Goal: Task Accomplishment & Management: Use online tool/utility

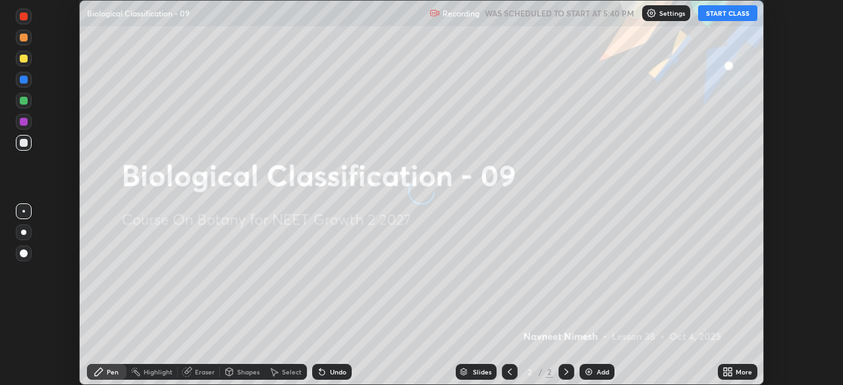
scroll to position [385, 843]
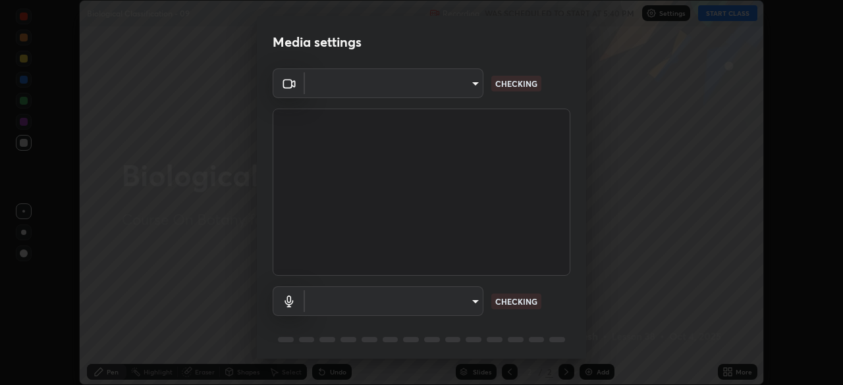
type input "b0e84f93268a6bc6c10e964920e8257ae587a14dfbb6e1f0eed47ef9ac306ae8"
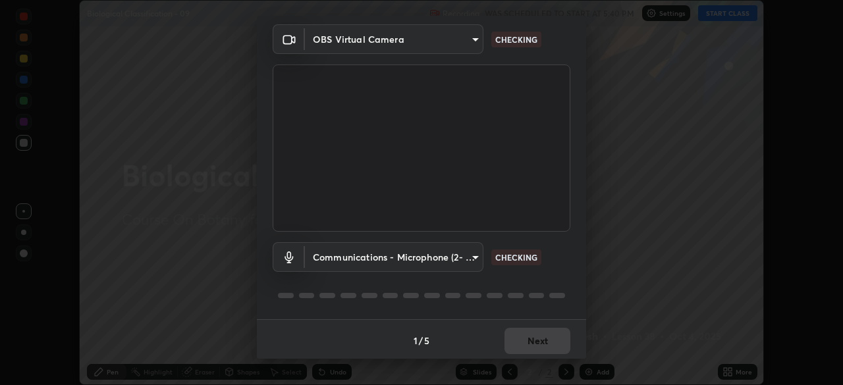
scroll to position [47, 0]
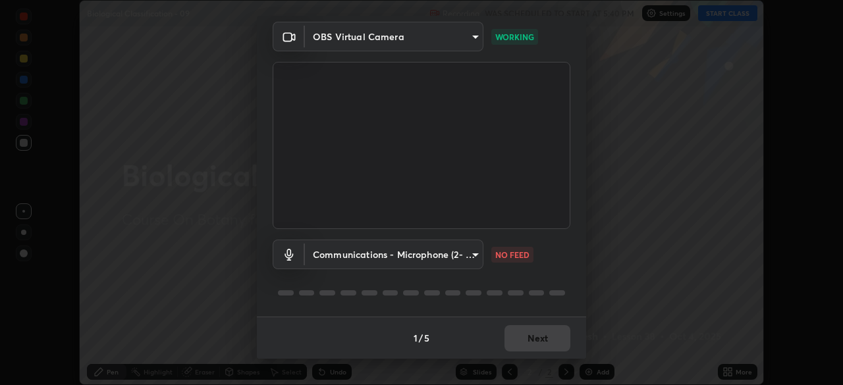
click at [470, 256] on body "Erase all Biological Classification - 09 Recording WAS SCHEDULED TO START AT 5:…" at bounding box center [421, 192] width 843 height 385
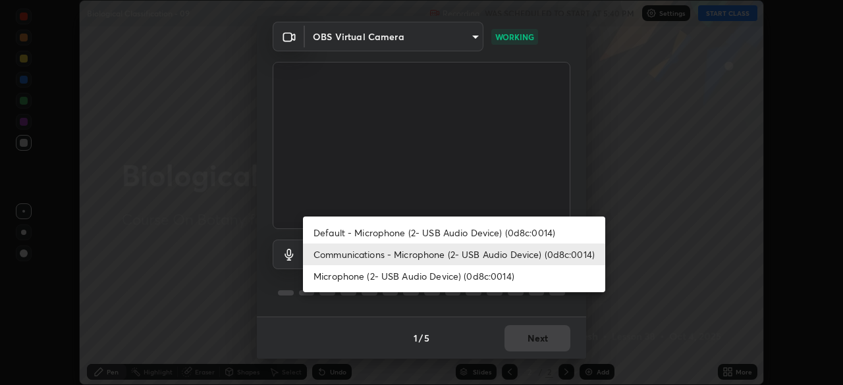
click at [457, 258] on li "Communications - Microphone (2- USB Audio Device) (0d8c:0014)" at bounding box center [454, 255] width 302 height 22
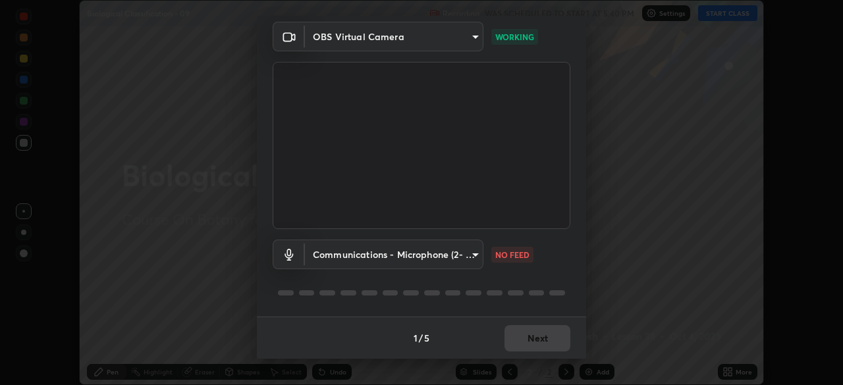
click at [470, 256] on body "Erase all Biological Classification - 09 Recording WAS SCHEDULED TO START AT 5:…" at bounding box center [421, 192] width 843 height 385
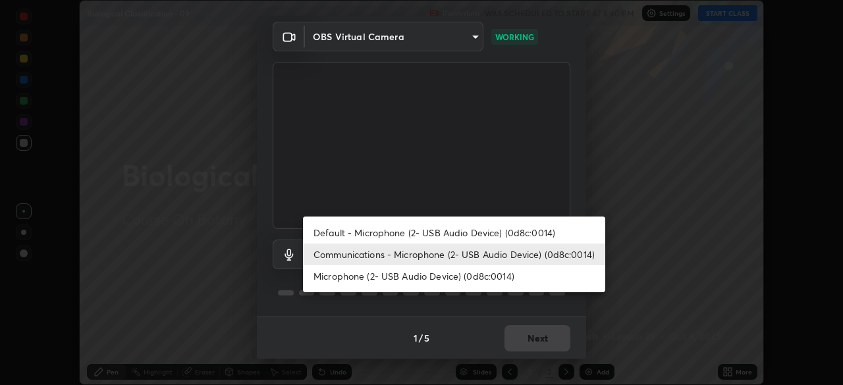
click at [456, 235] on li "Default - Microphone (2- USB Audio Device) (0d8c:0014)" at bounding box center [454, 233] width 302 height 22
type input "default"
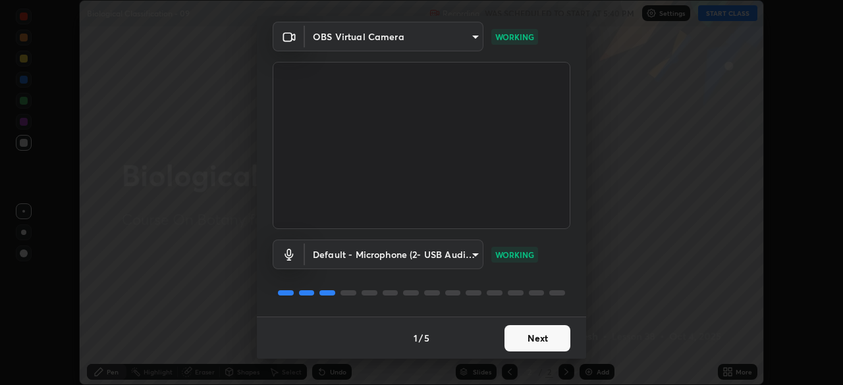
click at [535, 333] on button "Next" at bounding box center [538, 339] width 66 height 26
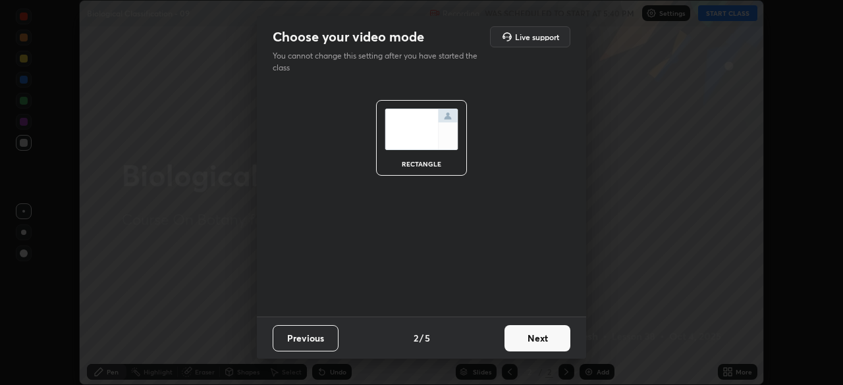
click at [532, 334] on button "Next" at bounding box center [538, 339] width 66 height 26
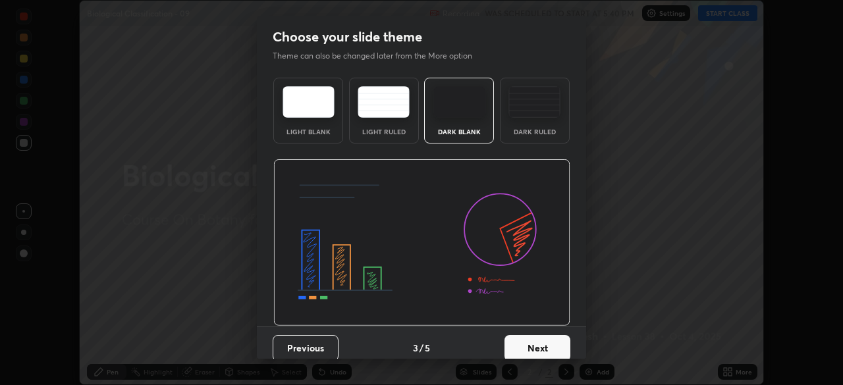
click at [532, 347] on button "Next" at bounding box center [538, 348] width 66 height 26
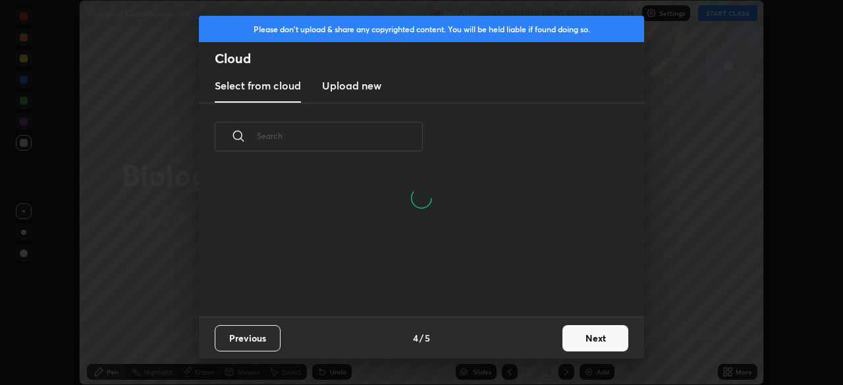
click at [586, 335] on button "Next" at bounding box center [596, 339] width 66 height 26
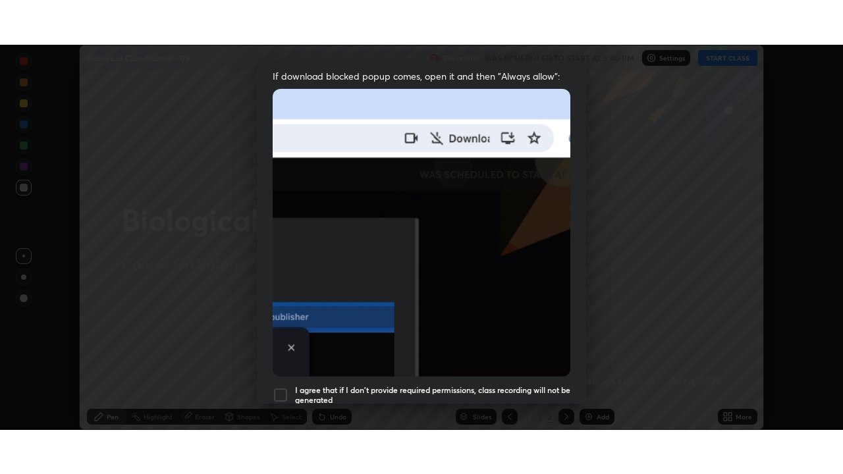
scroll to position [316, 0]
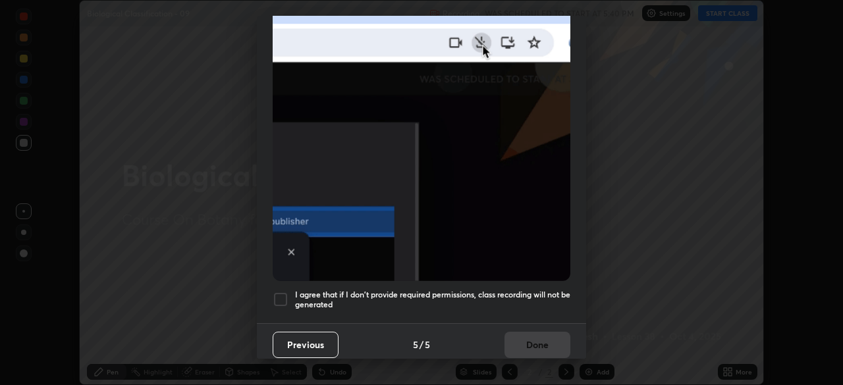
click at [280, 294] on div at bounding box center [281, 300] width 16 height 16
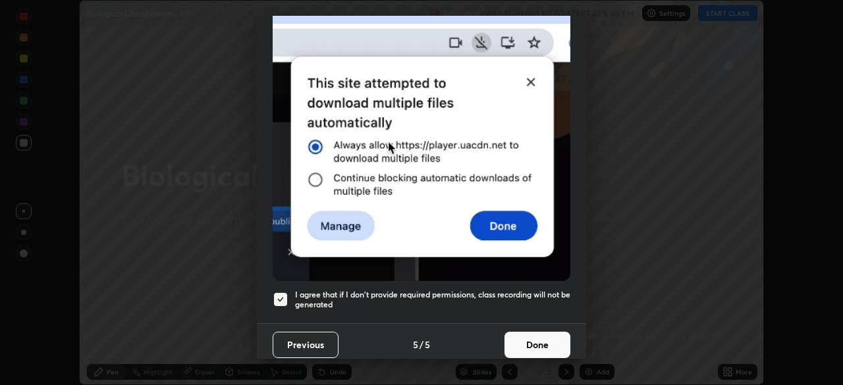
click at [528, 341] on button "Done" at bounding box center [538, 345] width 66 height 26
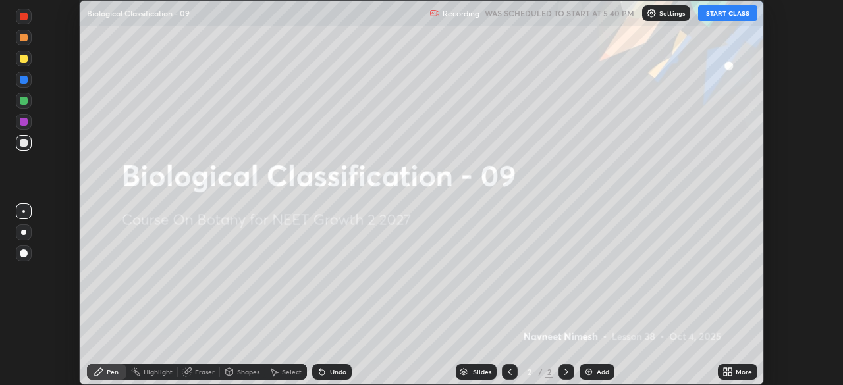
click at [726, 372] on icon at bounding box center [728, 372] width 11 height 11
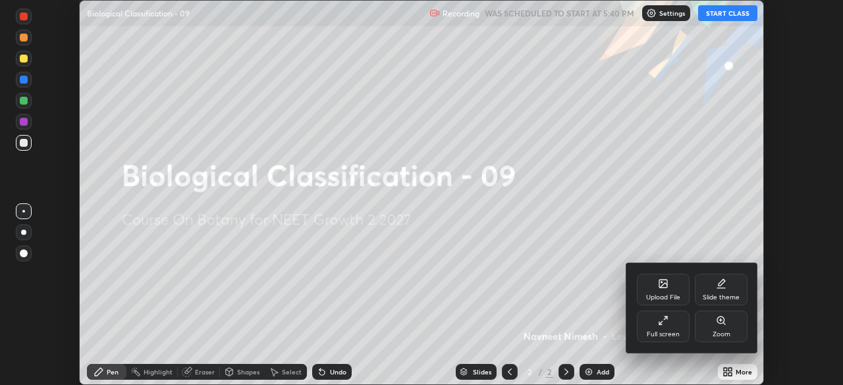
click at [661, 320] on icon at bounding box center [663, 321] width 11 height 11
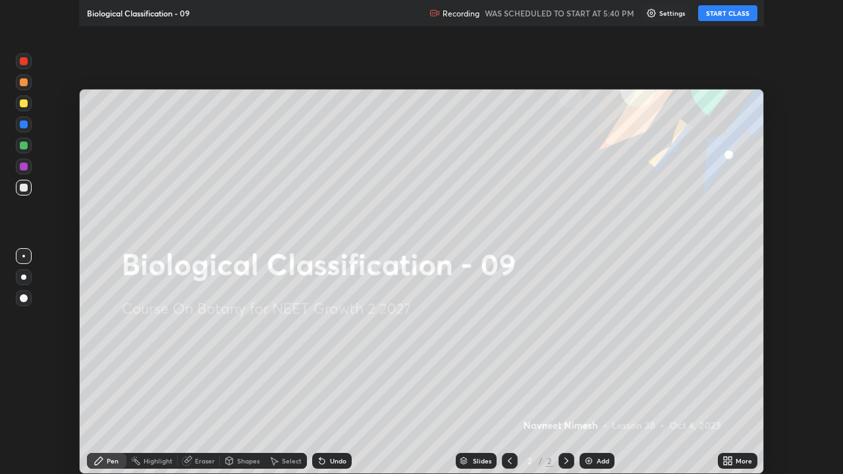
scroll to position [474, 843]
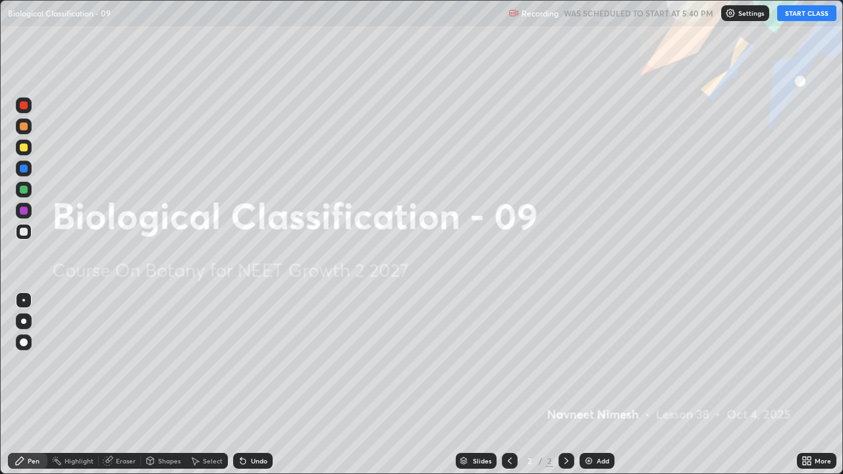
click at [797, 18] on button "START CLASS" at bounding box center [807, 13] width 59 height 16
click at [592, 385] on img at bounding box center [589, 461] width 11 height 11
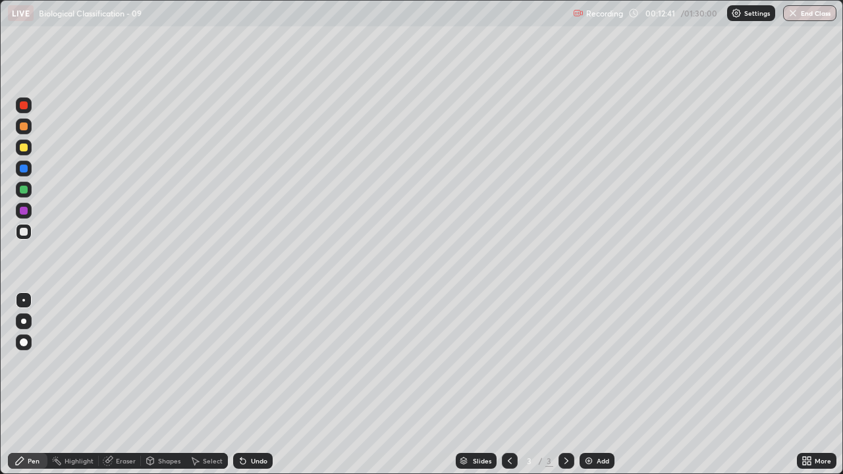
click at [23, 341] on div at bounding box center [24, 343] width 8 height 8
click at [26, 129] on div at bounding box center [24, 127] width 8 height 8
click at [24, 169] on div at bounding box center [24, 169] width 8 height 8
click at [27, 191] on div at bounding box center [24, 190] width 8 height 8
click at [241, 385] on icon at bounding box center [241, 458] width 1 height 1
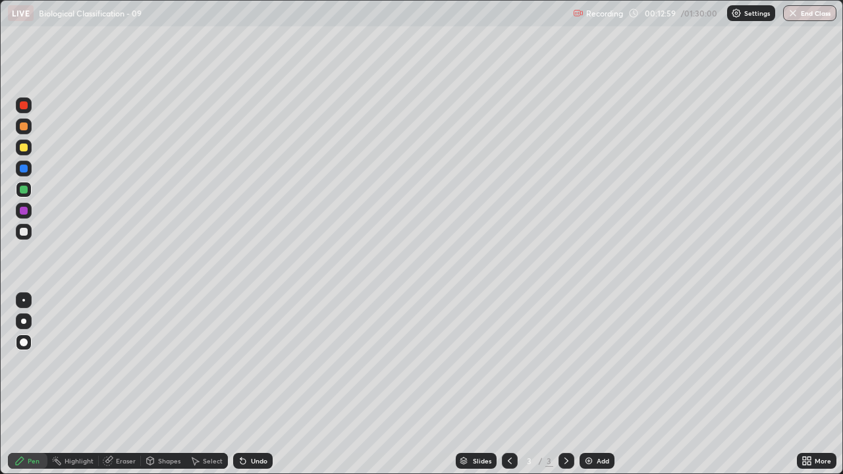
click at [243, 385] on icon at bounding box center [243, 461] width 11 height 11
click at [26, 212] on div at bounding box center [24, 211] width 8 height 8
click at [28, 174] on div at bounding box center [24, 169] width 16 height 16
click at [30, 110] on div at bounding box center [24, 106] width 16 height 16
click at [24, 232] on div at bounding box center [24, 232] width 8 height 8
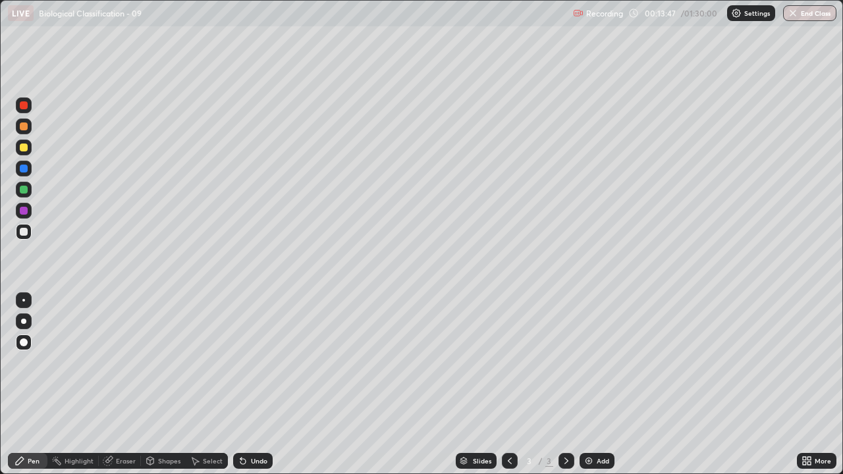
click at [25, 132] on div at bounding box center [24, 127] width 16 height 16
click at [26, 231] on div at bounding box center [24, 232] width 8 height 8
click at [23, 230] on div at bounding box center [24, 232] width 8 height 8
click at [23, 130] on div at bounding box center [24, 127] width 8 height 8
click at [22, 235] on div at bounding box center [24, 232] width 8 height 8
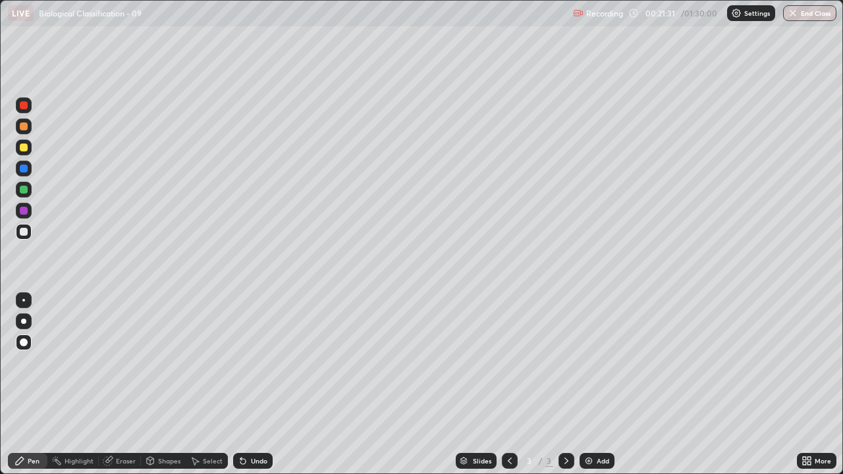
click at [256, 385] on div "Undo" at bounding box center [253, 461] width 40 height 16
click at [251, 385] on div "Undo" at bounding box center [253, 461] width 40 height 16
click at [250, 385] on div "Undo" at bounding box center [253, 461] width 40 height 16
click at [252, 385] on div "Undo" at bounding box center [253, 461] width 40 height 16
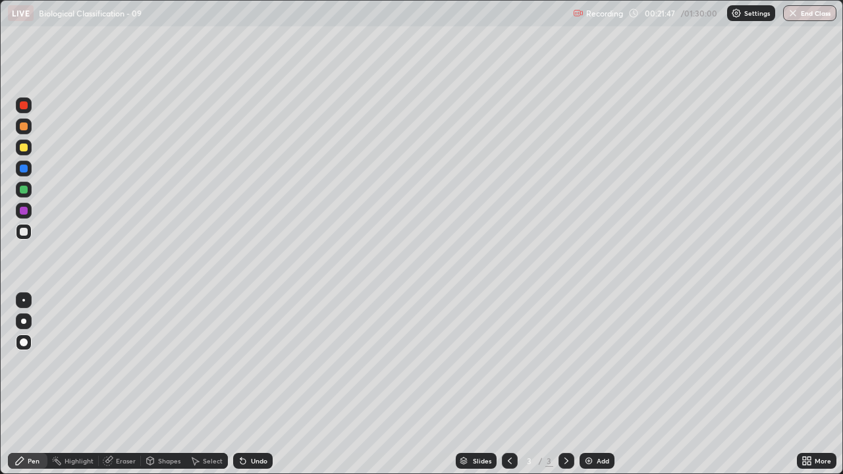
click at [254, 385] on div "Undo" at bounding box center [253, 461] width 40 height 16
click at [251, 385] on div "Undo" at bounding box center [253, 461] width 40 height 16
click at [594, 385] on div "Add" at bounding box center [597, 461] width 35 height 16
click at [24, 127] on div at bounding box center [24, 127] width 8 height 8
click at [24, 190] on div at bounding box center [24, 190] width 8 height 8
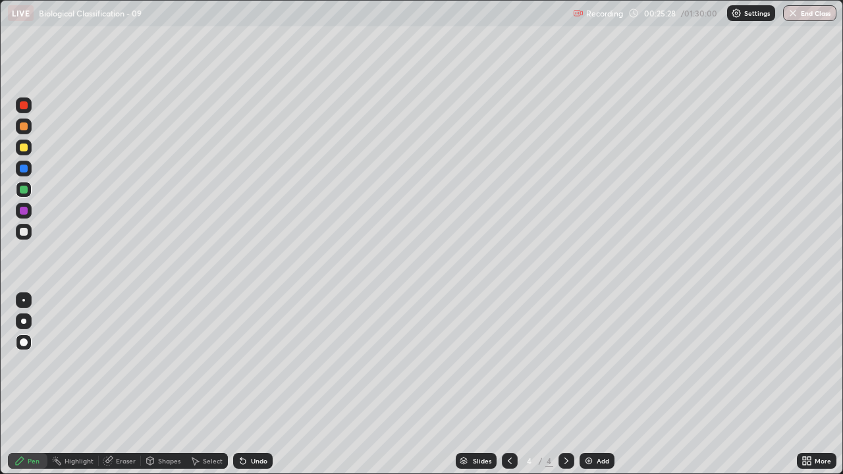
click at [24, 211] on div at bounding box center [24, 211] width 8 height 8
click at [24, 169] on div at bounding box center [24, 169] width 8 height 8
click at [25, 105] on div at bounding box center [24, 105] width 8 height 8
click at [27, 233] on div at bounding box center [24, 232] width 8 height 8
click at [25, 154] on div at bounding box center [24, 148] width 16 height 16
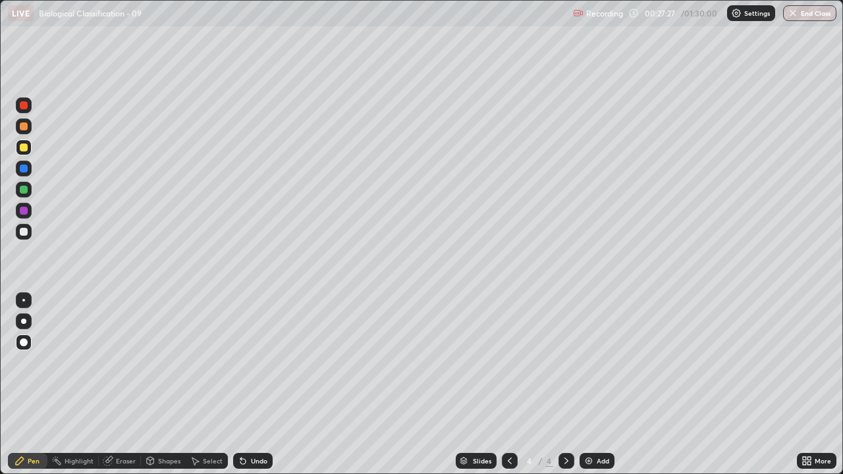
click at [28, 131] on div at bounding box center [24, 127] width 16 height 16
click at [26, 233] on div at bounding box center [24, 232] width 8 height 8
click at [25, 132] on div at bounding box center [24, 127] width 16 height 16
click at [30, 233] on div at bounding box center [24, 232] width 16 height 16
click at [245, 385] on icon at bounding box center [243, 461] width 11 height 11
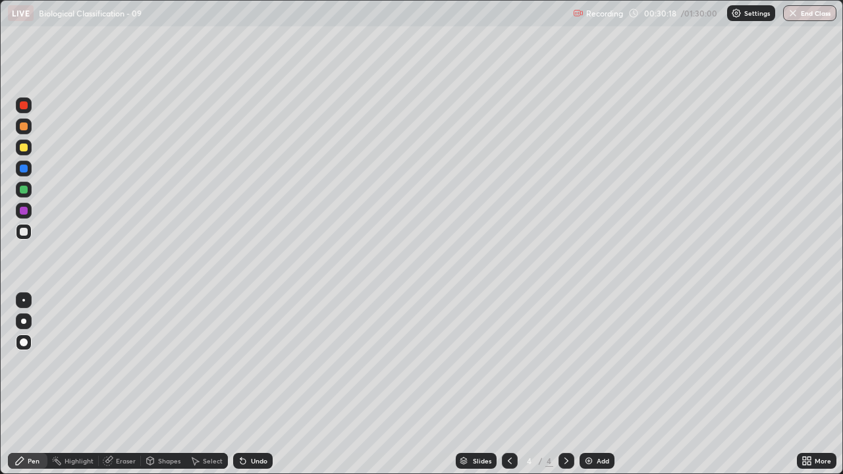
click at [125, 385] on div "Eraser" at bounding box center [126, 461] width 20 height 7
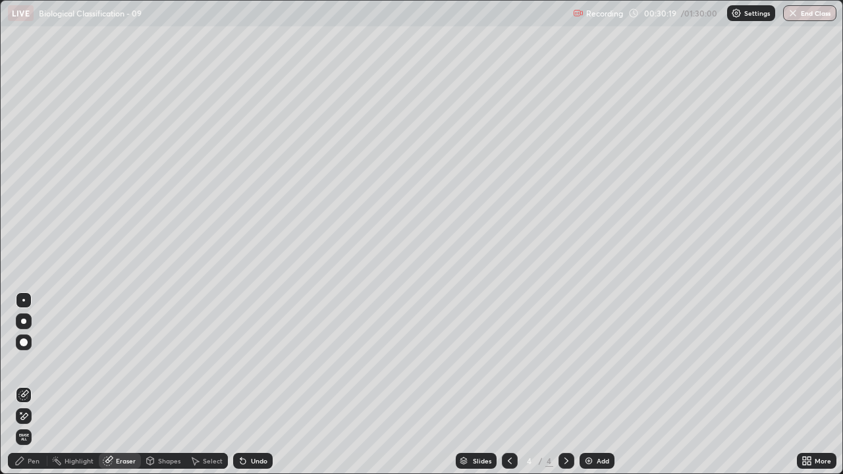
click at [23, 385] on icon at bounding box center [24, 394] width 7 height 7
click at [40, 385] on div "Pen" at bounding box center [28, 461] width 40 height 16
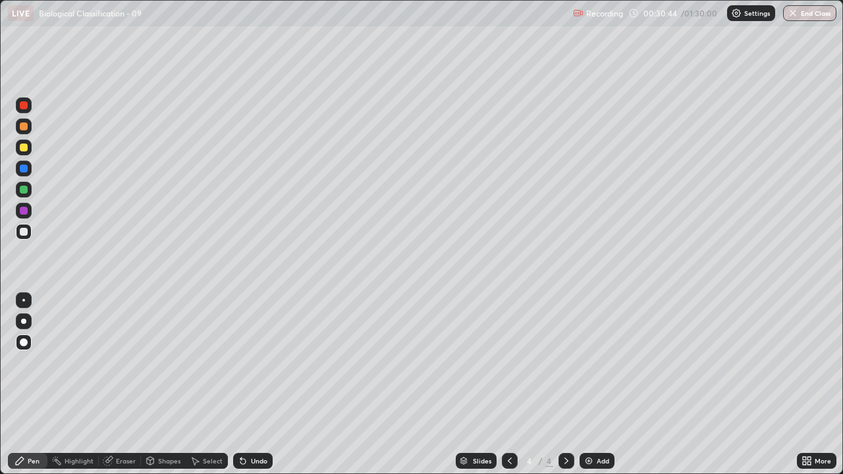
click at [248, 385] on div "Undo" at bounding box center [253, 461] width 40 height 16
click at [600, 385] on div "Add" at bounding box center [597, 461] width 35 height 16
click at [30, 152] on div at bounding box center [24, 148] width 16 height 16
click at [241, 385] on icon at bounding box center [241, 458] width 1 height 1
click at [24, 232] on div at bounding box center [24, 232] width 8 height 8
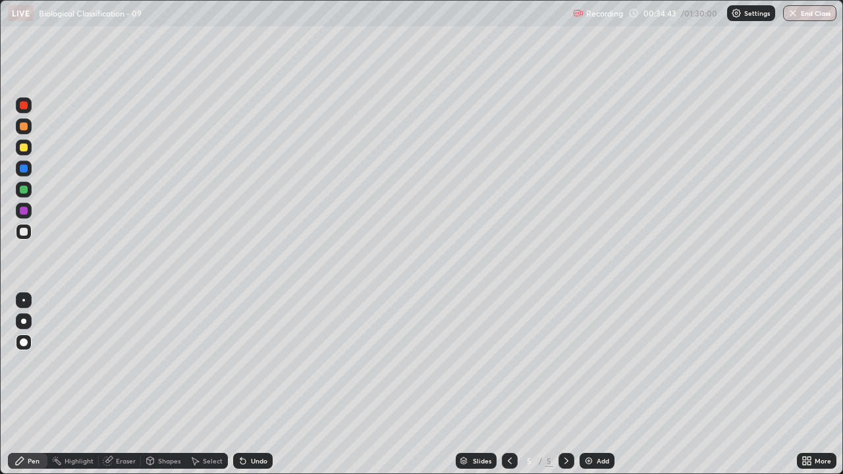
click at [24, 127] on div at bounding box center [24, 127] width 8 height 8
click at [28, 231] on div at bounding box center [24, 232] width 16 height 16
click at [24, 192] on div at bounding box center [24, 190] width 8 height 8
click at [29, 233] on div at bounding box center [24, 232] width 16 height 16
click at [256, 385] on div "Undo" at bounding box center [253, 461] width 40 height 16
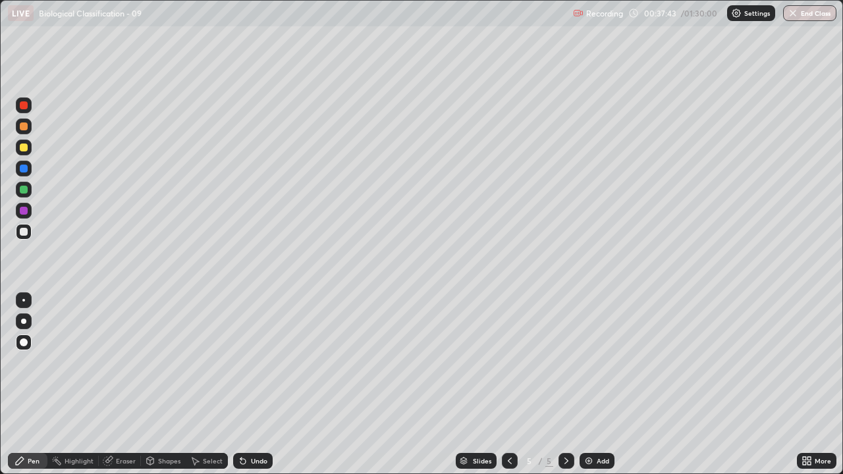
click at [256, 385] on div "Undo" at bounding box center [253, 461] width 40 height 16
click at [258, 385] on div "Undo" at bounding box center [253, 461] width 40 height 16
click at [260, 385] on div "Undo" at bounding box center [259, 461] width 16 height 7
click at [256, 385] on div "Undo" at bounding box center [259, 461] width 16 height 7
click at [23, 233] on div at bounding box center [24, 232] width 8 height 8
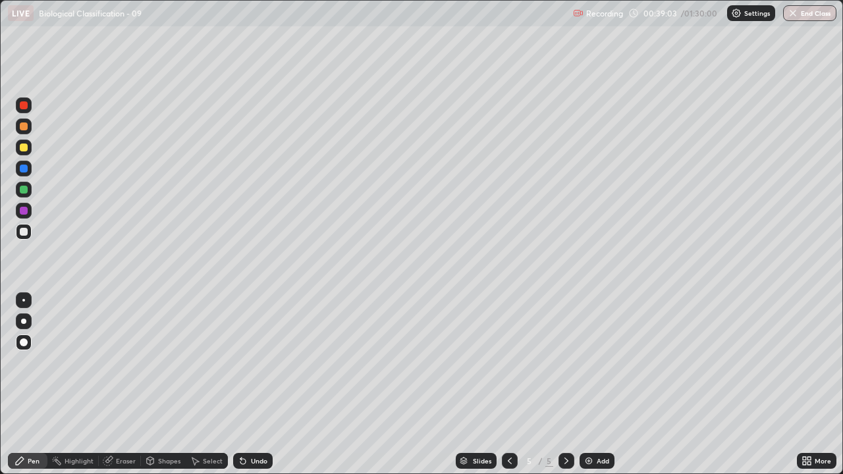
click at [248, 385] on div "Undo" at bounding box center [253, 461] width 40 height 16
click at [250, 385] on div "Undo" at bounding box center [253, 461] width 40 height 16
click at [27, 212] on div at bounding box center [24, 211] width 8 height 8
click at [27, 235] on div at bounding box center [24, 232] width 16 height 16
click at [27, 190] on div at bounding box center [24, 190] width 8 height 8
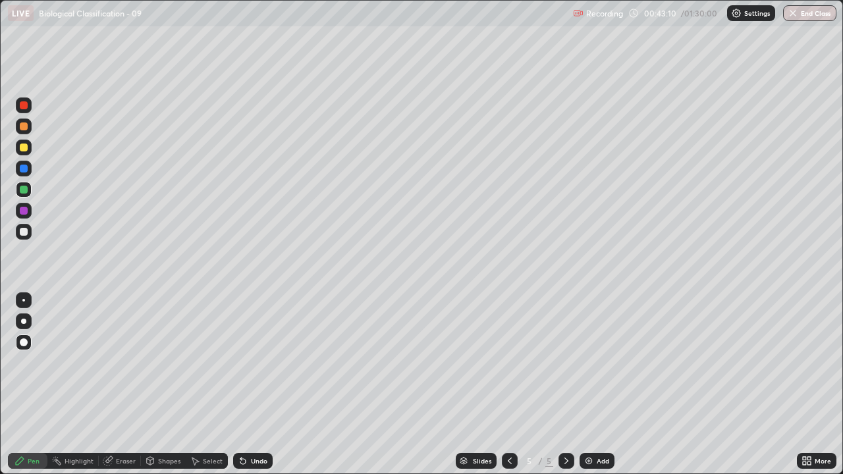
click at [251, 385] on div "Undo" at bounding box center [259, 461] width 16 height 7
click at [28, 233] on div at bounding box center [24, 232] width 16 height 16
click at [24, 190] on div at bounding box center [24, 190] width 8 height 8
click at [24, 233] on div at bounding box center [24, 232] width 8 height 8
click at [592, 385] on img at bounding box center [589, 461] width 11 height 11
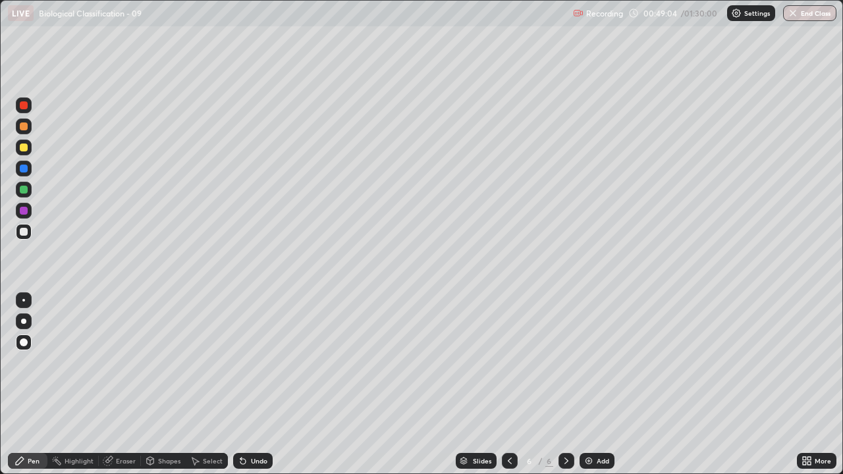
click at [247, 385] on div "Undo" at bounding box center [253, 461] width 40 height 16
click at [241, 385] on icon at bounding box center [241, 458] width 1 height 1
click at [509, 385] on icon at bounding box center [510, 461] width 11 height 11
click at [567, 385] on icon at bounding box center [567, 461] width 4 height 7
click at [23, 173] on div at bounding box center [24, 169] width 16 height 16
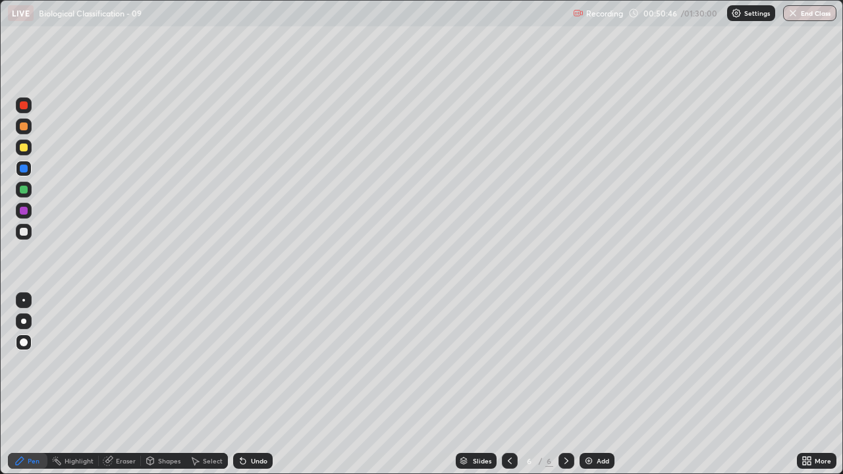
click at [30, 233] on div at bounding box center [24, 232] width 16 height 16
click at [246, 385] on div "Undo" at bounding box center [253, 461] width 40 height 16
click at [252, 385] on div "Undo" at bounding box center [259, 461] width 16 height 7
click at [253, 385] on div "Undo" at bounding box center [253, 461] width 40 height 16
click at [254, 385] on div "Undo" at bounding box center [253, 461] width 40 height 16
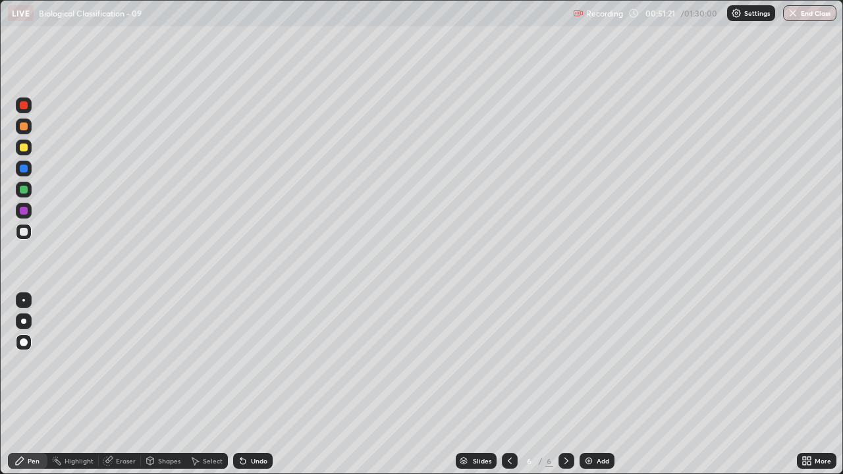
click at [256, 385] on div "Undo" at bounding box center [253, 461] width 40 height 16
click at [252, 385] on div "Undo" at bounding box center [253, 461] width 40 height 16
click at [254, 385] on div "Undo" at bounding box center [259, 461] width 16 height 7
click at [252, 385] on div "Undo" at bounding box center [253, 461] width 40 height 16
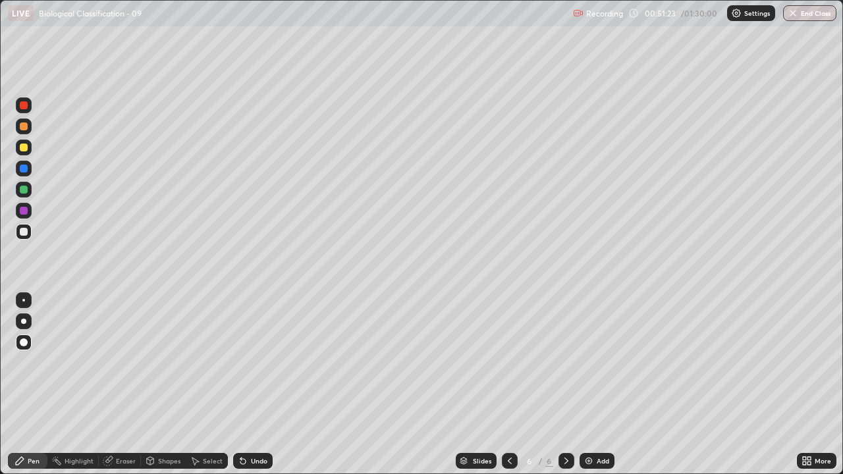
click at [252, 385] on div "Undo" at bounding box center [253, 461] width 40 height 16
click at [253, 385] on div "Undo" at bounding box center [253, 461] width 40 height 16
click at [509, 385] on icon at bounding box center [510, 461] width 11 height 11
click at [565, 385] on icon at bounding box center [566, 461] width 11 height 11
click at [251, 385] on div "Undo" at bounding box center [259, 461] width 16 height 7
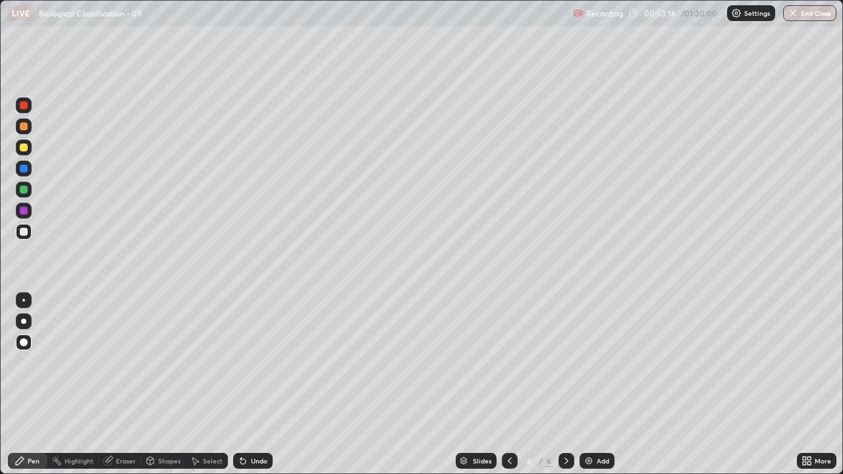
click at [250, 385] on div "Undo" at bounding box center [253, 461] width 40 height 16
click at [509, 385] on icon at bounding box center [510, 461] width 11 height 11
click at [565, 385] on icon at bounding box center [566, 461] width 11 height 11
click at [509, 385] on icon at bounding box center [510, 461] width 11 height 11
click at [565, 385] on icon at bounding box center [566, 461] width 11 height 11
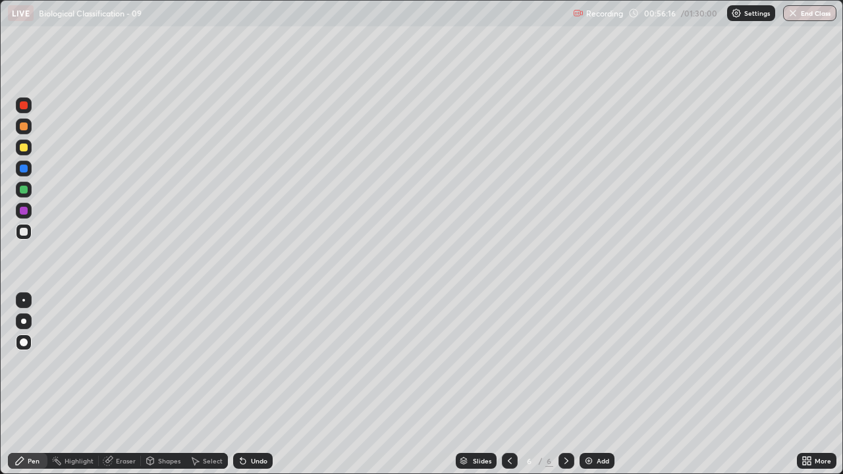
click at [507, 385] on icon at bounding box center [510, 461] width 11 height 11
click at [565, 385] on icon at bounding box center [566, 461] width 11 height 11
click at [25, 147] on div at bounding box center [24, 148] width 8 height 8
click at [590, 385] on img at bounding box center [589, 461] width 11 height 11
click at [507, 385] on icon at bounding box center [510, 461] width 11 height 11
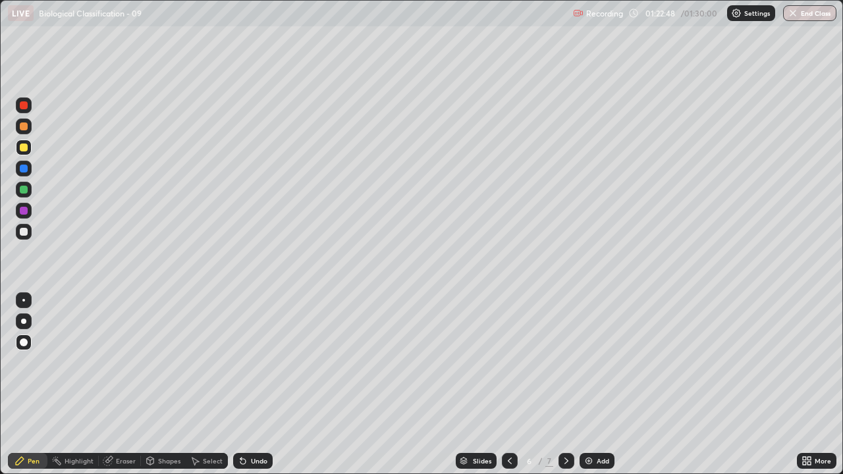
click at [805, 16] on button "End Class" at bounding box center [809, 13] width 53 height 16
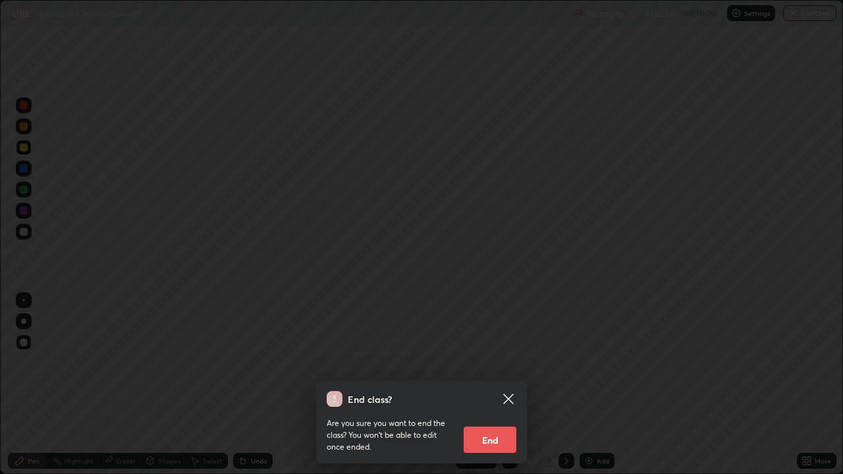
click at [486, 385] on button "End" at bounding box center [490, 440] width 53 height 26
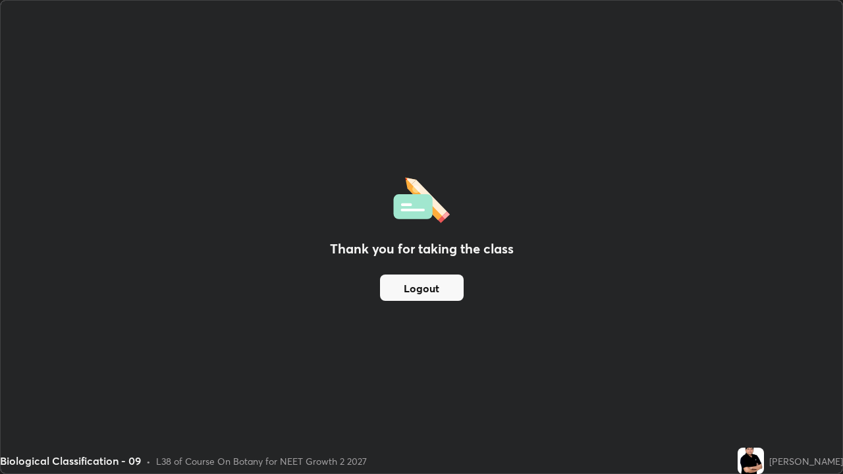
click at [439, 289] on button "Logout" at bounding box center [422, 288] width 84 height 26
